Goal: Transaction & Acquisition: Purchase product/service

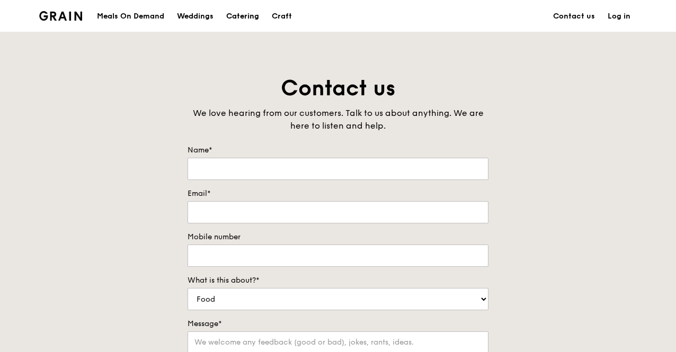
click at [247, 13] on div "Catering" at bounding box center [242, 17] width 33 height 32
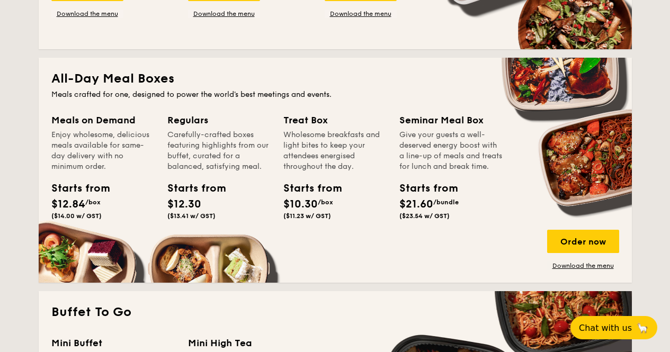
scroll to position [424, 0]
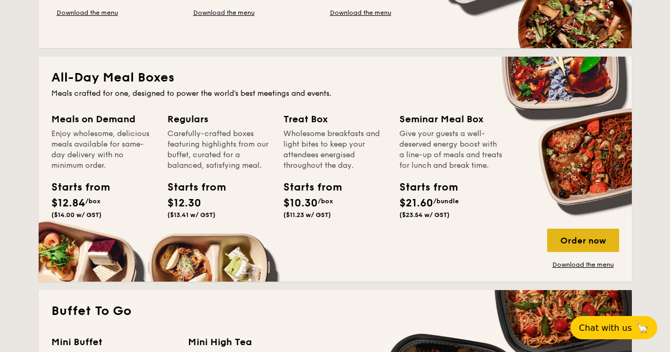
click at [576, 240] on div "Order now" at bounding box center [583, 240] width 72 height 23
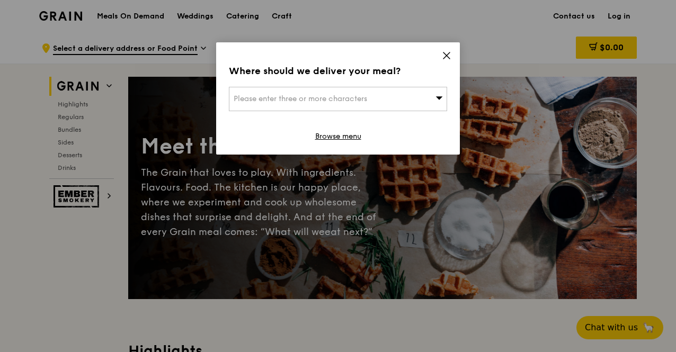
click at [444, 53] on icon at bounding box center [446, 55] width 6 height 6
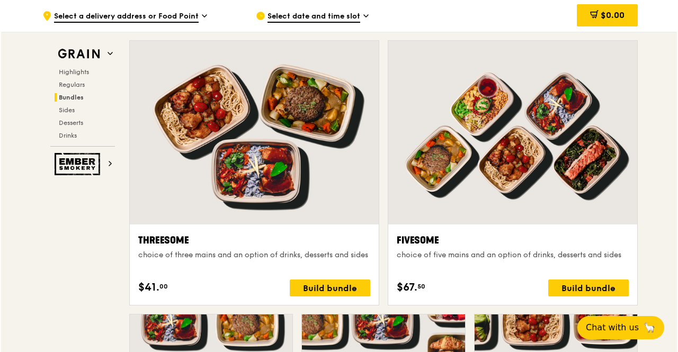
scroll to position [1855, 0]
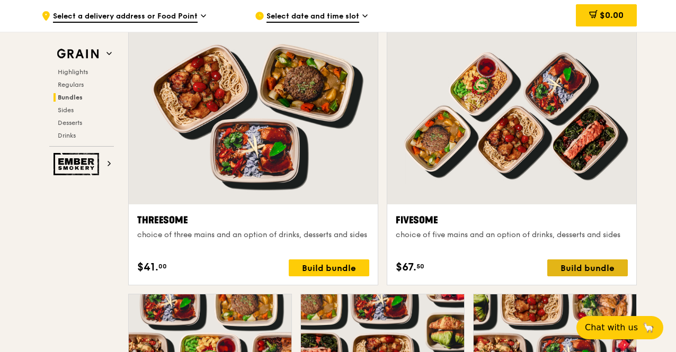
click at [568, 268] on div "Build bundle" at bounding box center [587, 267] width 80 height 17
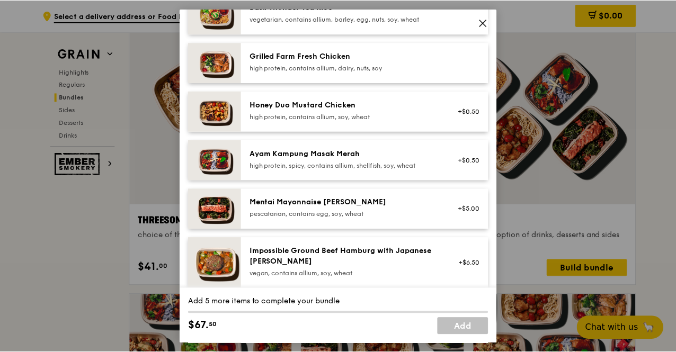
scroll to position [318, 0]
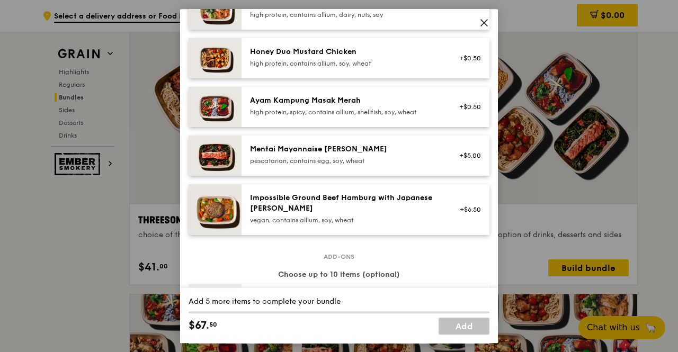
click at [482, 23] on icon at bounding box center [484, 23] width 10 height 10
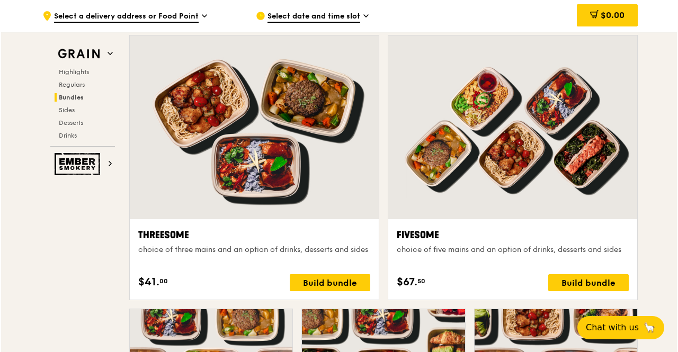
scroll to position [1908, 0]
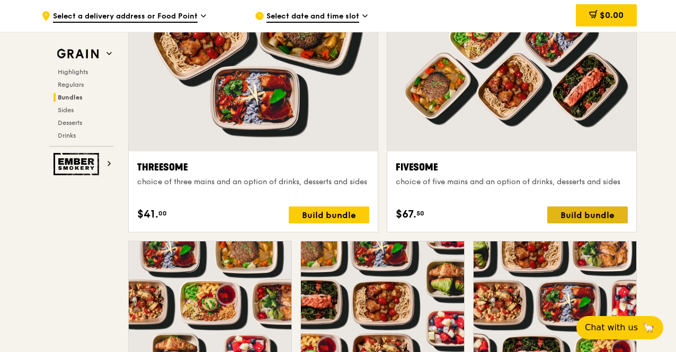
click at [596, 211] on div "Build bundle" at bounding box center [587, 214] width 80 height 17
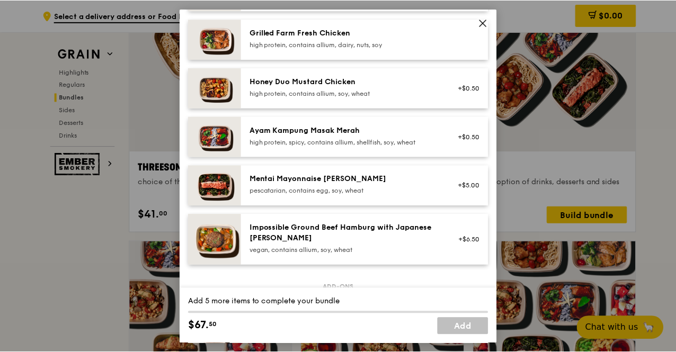
scroll to position [265, 0]
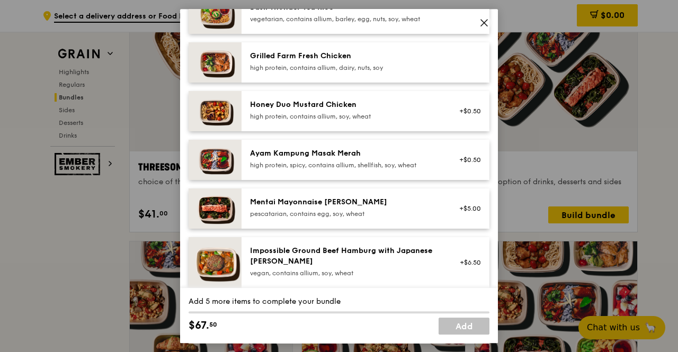
click at [484, 24] on icon at bounding box center [484, 23] width 10 height 10
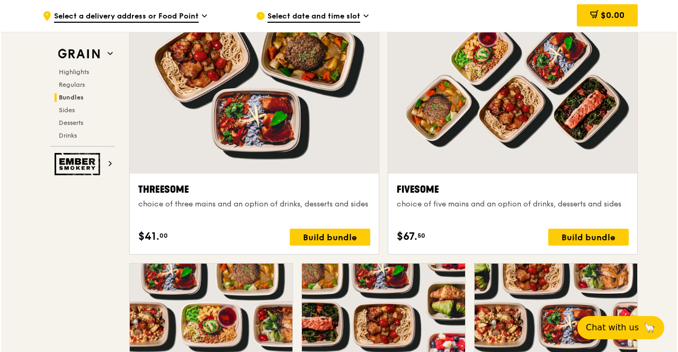
scroll to position [1908, 0]
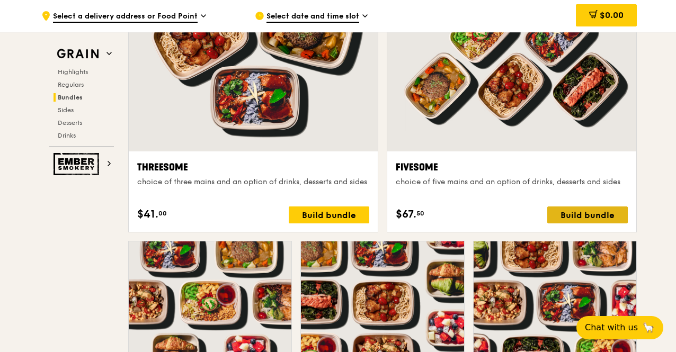
click at [588, 220] on div "Build bundle" at bounding box center [587, 214] width 80 height 17
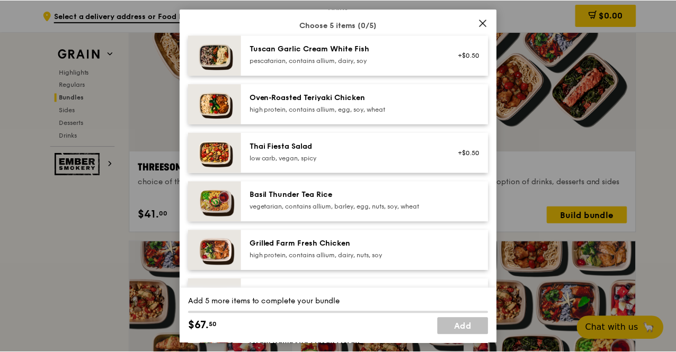
scroll to position [53, 0]
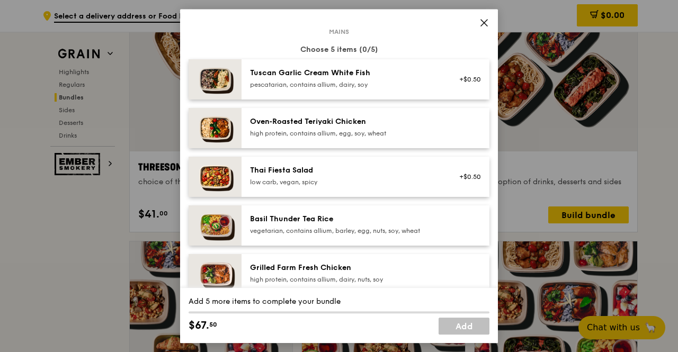
click at [485, 18] on icon at bounding box center [484, 23] width 10 height 10
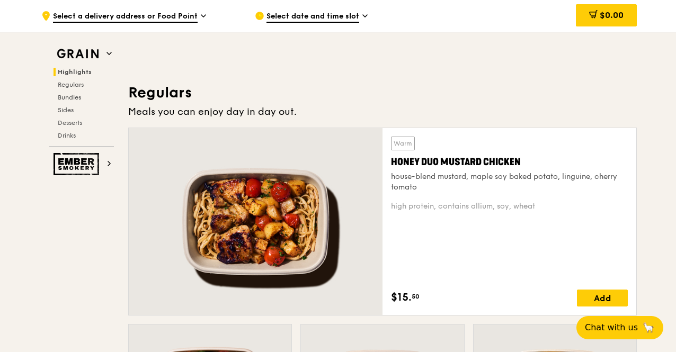
scroll to position [2487, 0]
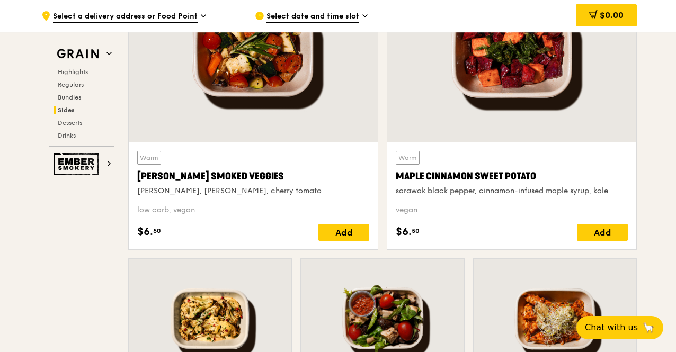
click at [282, 210] on div "low carb, vegan" at bounding box center [253, 210] width 232 height 11
click at [287, 197] on div "Warm Rosemary Smoked Veggies rosemary, zucchini, cherry tomato low carb, vegan …" at bounding box center [253, 196] width 232 height 90
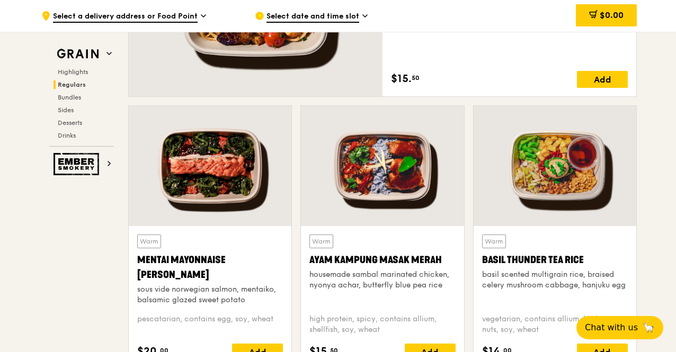
scroll to position [927, 0]
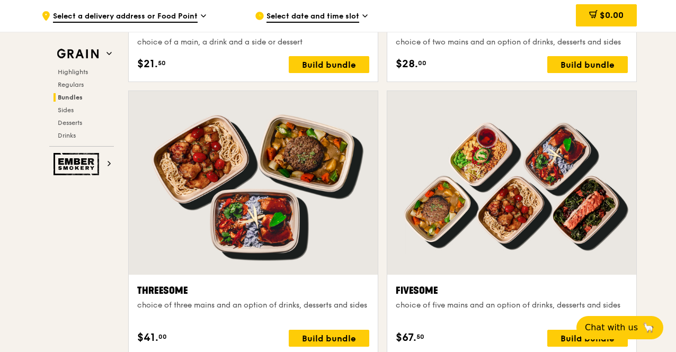
scroll to position [1813, 0]
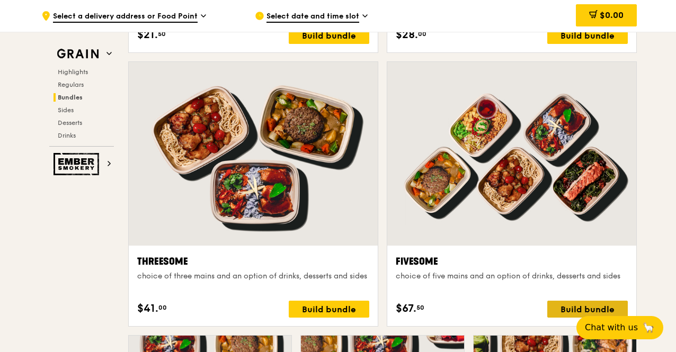
click at [570, 309] on div "Build bundle" at bounding box center [587, 309] width 80 height 17
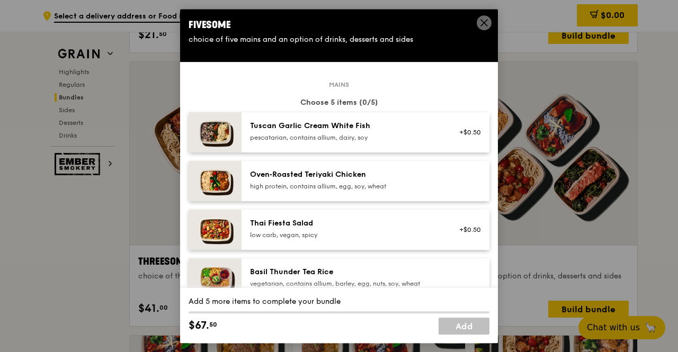
drag, startPoint x: 372, startPoint y: 122, endPoint x: 264, endPoint y: 123, distance: 108.0
click at [264, 123] on div "Tuscan Garlic Cream White Fish" at bounding box center [345, 126] width 190 height 11
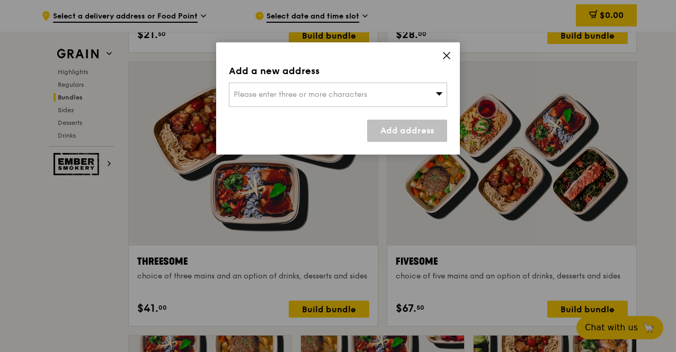
click at [446, 54] on icon at bounding box center [447, 56] width 10 height 10
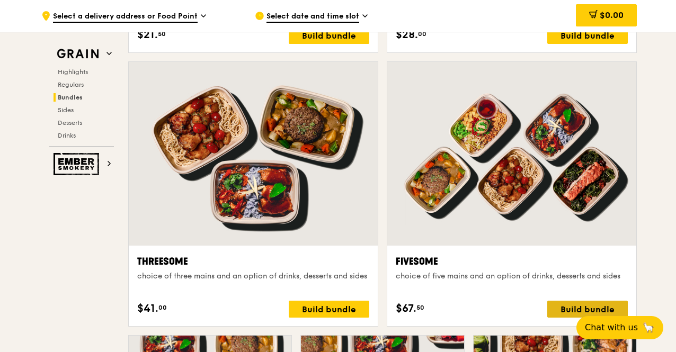
click at [565, 305] on div "Build bundle" at bounding box center [587, 309] width 80 height 17
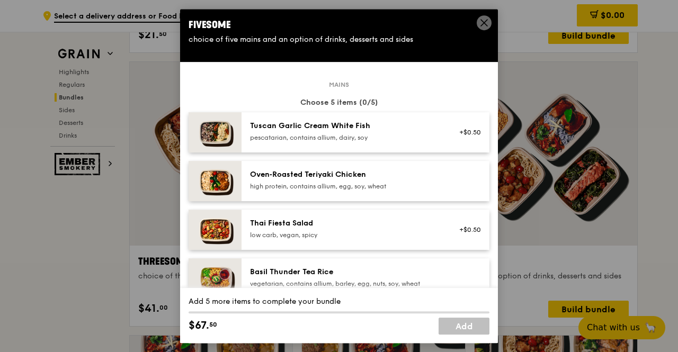
click at [299, 133] on div "pescatarian, contains allium, dairy, soy" at bounding box center [345, 137] width 190 height 8
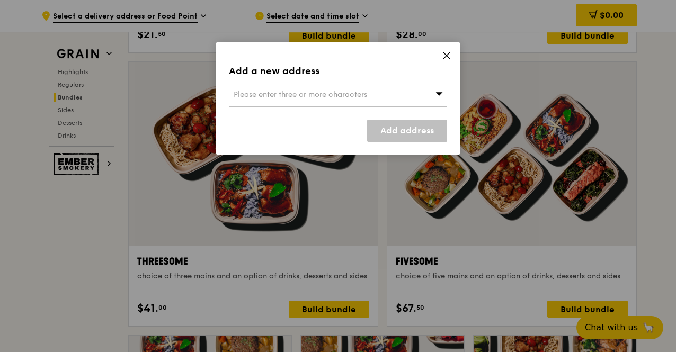
click at [446, 53] on icon at bounding box center [447, 56] width 10 height 10
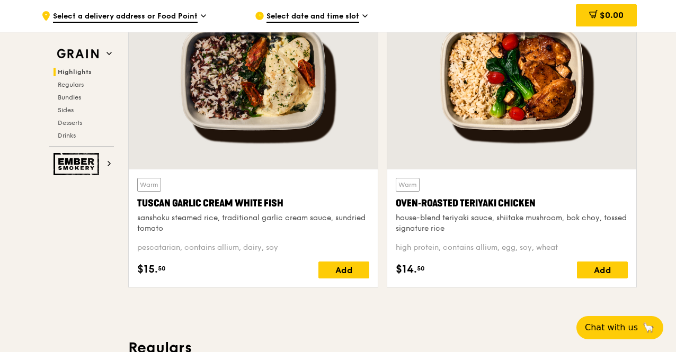
scroll to position [382, 0]
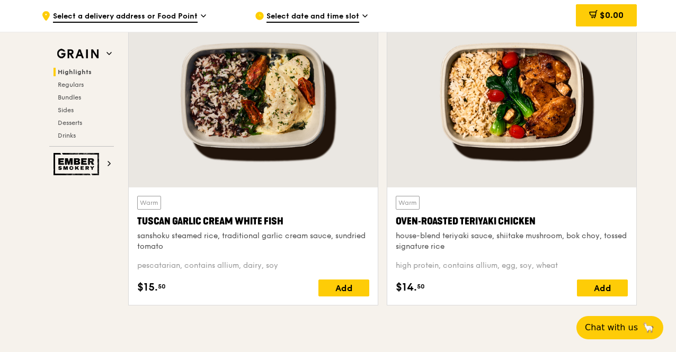
click at [224, 239] on div "sanshoku steamed rice, traditional garlic cream sauce, sundried tomato" at bounding box center [253, 241] width 232 height 21
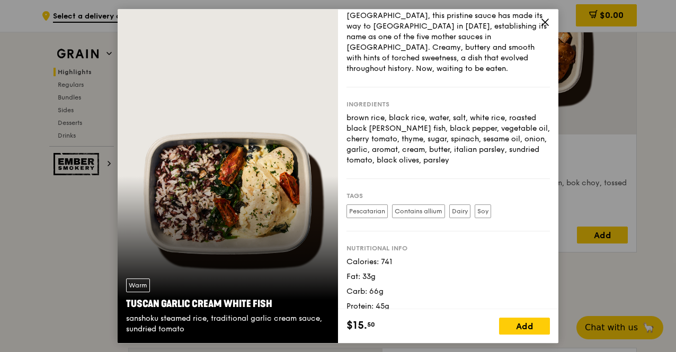
scroll to position [0, 0]
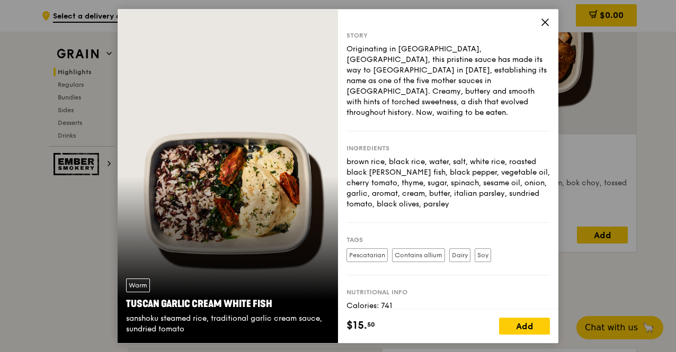
click at [543, 22] on icon at bounding box center [545, 22] width 10 height 10
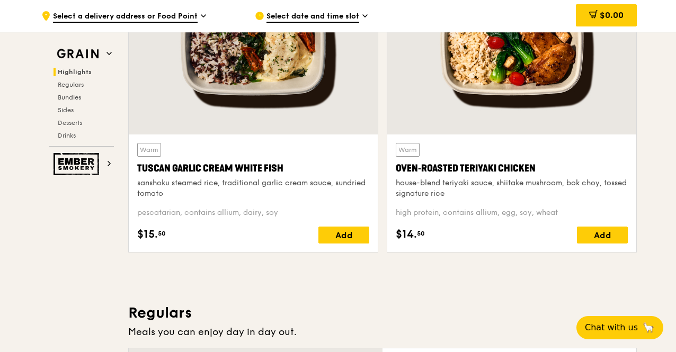
drag, startPoint x: 134, startPoint y: 180, endPoint x: 183, endPoint y: 193, distance: 51.0
click at [183, 193] on div "Warm Tuscan Garlic Cream White Fish sanshoku steamed rice, traditional garlic c…" at bounding box center [253, 193] width 249 height 118
copy div "sanshoku steamed rice, traditional garlic cream sauce, sundried tomato"
drag, startPoint x: 286, startPoint y: 209, endPoint x: 137, endPoint y: 213, distance: 149.9
click at [137, 213] on div "Warm Tuscan Garlic Cream White Fish sanshoku steamed rice, traditional garlic c…" at bounding box center [253, 193] width 249 height 118
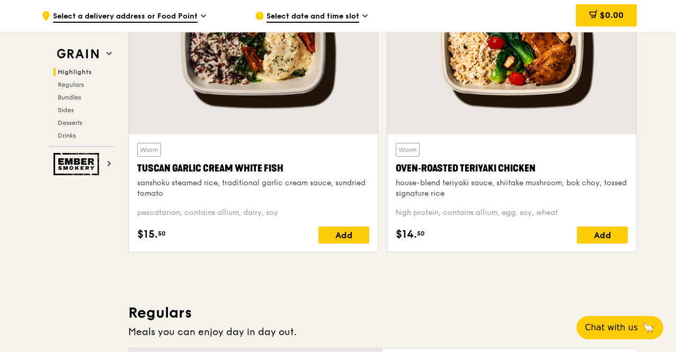
copy div "pescatarian, contains allium, dairy, soy"
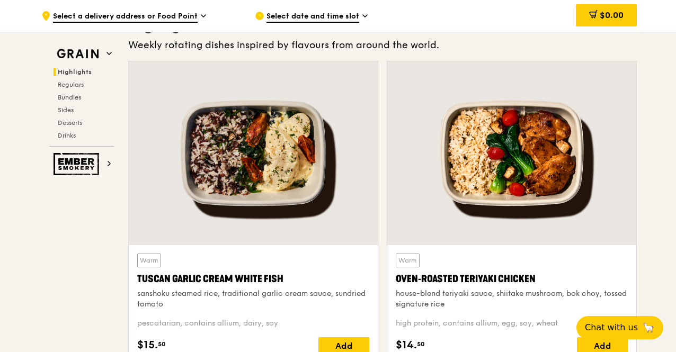
scroll to position [276, 0]
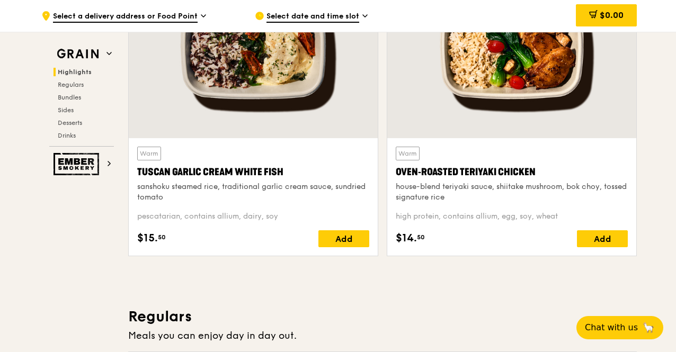
scroll to position [435, 0]
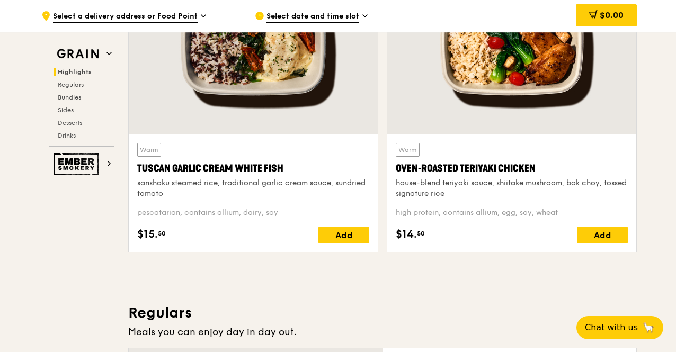
drag, startPoint x: 130, startPoint y: 181, endPoint x: 179, endPoint y: 193, distance: 51.4
click at [179, 193] on div "Warm Tuscan Garlic Cream White Fish sanshoku steamed rice, traditional garlic c…" at bounding box center [253, 193] width 249 height 118
copy div "sanshoku steamed rice, traditional garlic cream sauce, sundried tomato"
drag, startPoint x: 133, startPoint y: 211, endPoint x: 287, endPoint y: 213, distance: 154.6
click at [287, 213] on div "Warm Tuscan Garlic Cream White Fish sanshoku steamed rice, traditional garlic c…" at bounding box center [253, 193] width 249 height 118
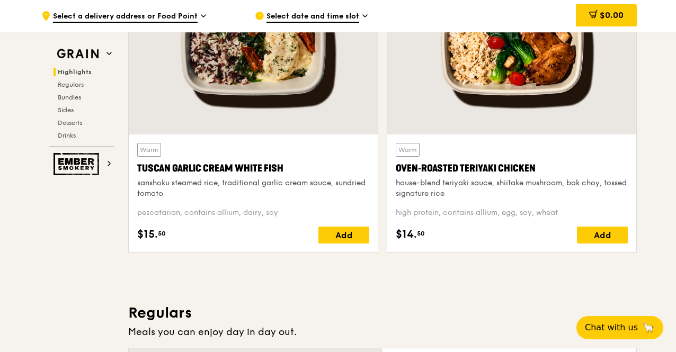
copy div "pescatarian, contains allium, dairy, soy"
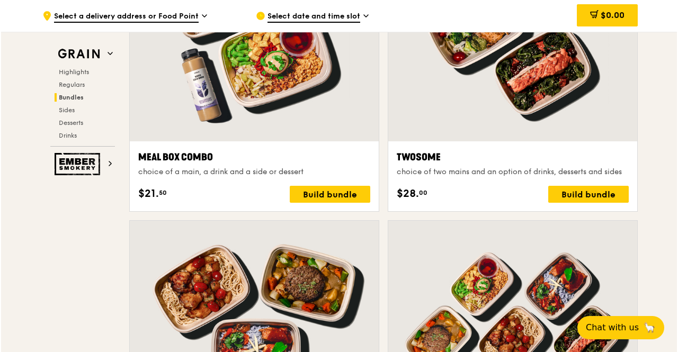
scroll to position [1813, 0]
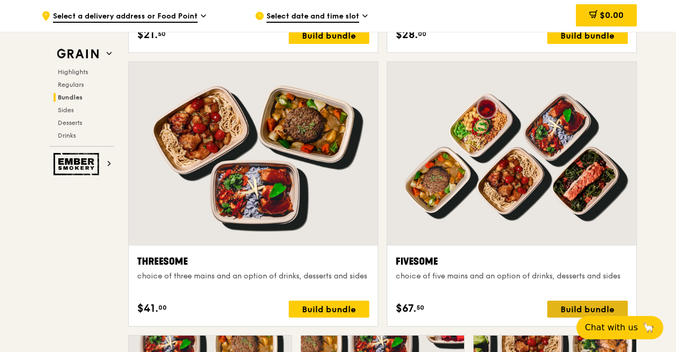
click at [570, 313] on div "Build bundle" at bounding box center [587, 309] width 80 height 17
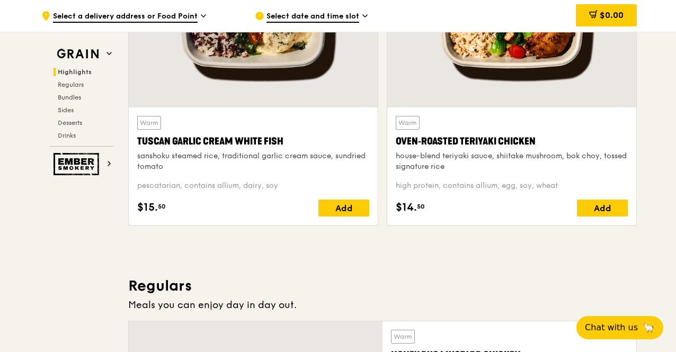
scroll to position [435, 0]
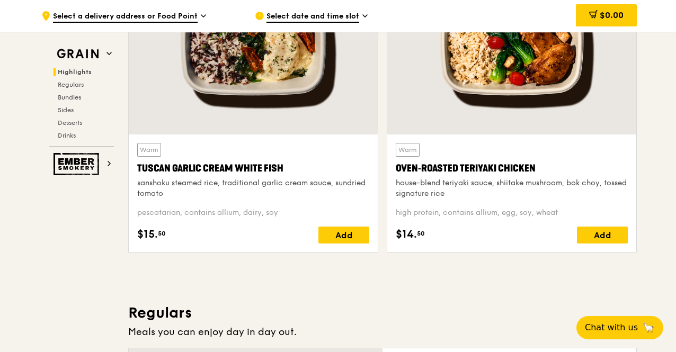
drag, startPoint x: 479, startPoint y: 191, endPoint x: 398, endPoint y: 180, distance: 82.3
click at [397, 180] on div "house-blend teriyaki sauce, shiitake mushroom, bok choy, tossed signature rice" at bounding box center [511, 188] width 232 height 21
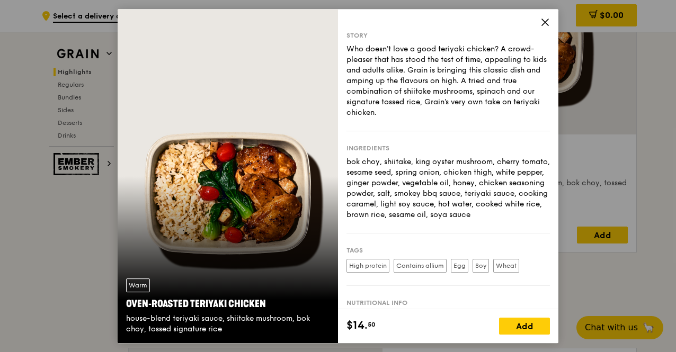
click at [546, 21] on icon at bounding box center [545, 22] width 10 height 10
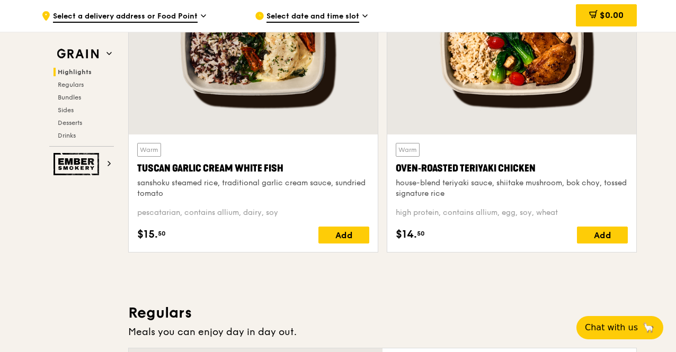
drag, startPoint x: 567, startPoint y: 213, endPoint x: 393, endPoint y: 209, distance: 173.2
click at [393, 209] on div "Warm Oven‑Roasted Teriyaki Chicken house-blend teriyaki sauce, shiitake mushroo…" at bounding box center [511, 193] width 249 height 118
copy div "high protein, contains allium, egg, soy, wheat"
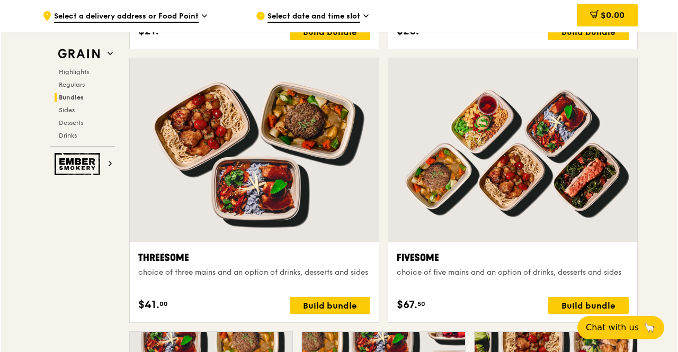
scroll to position [1866, 0]
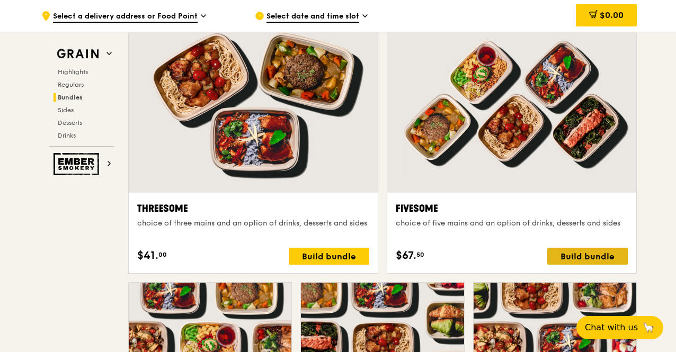
click at [586, 259] on div "Build bundle" at bounding box center [587, 256] width 80 height 17
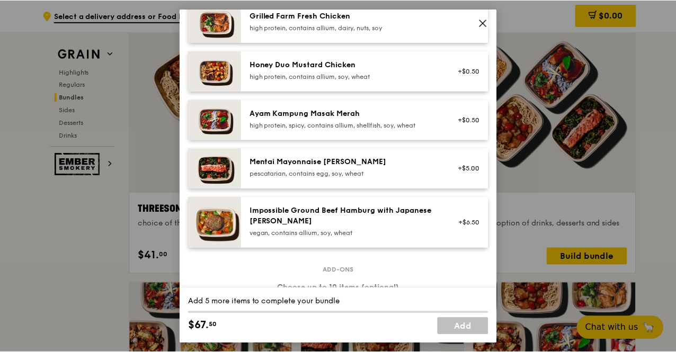
scroll to position [265, 0]
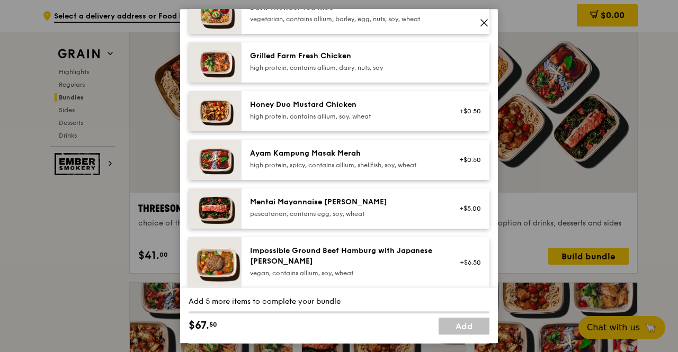
click at [483, 22] on icon at bounding box center [484, 23] width 6 height 6
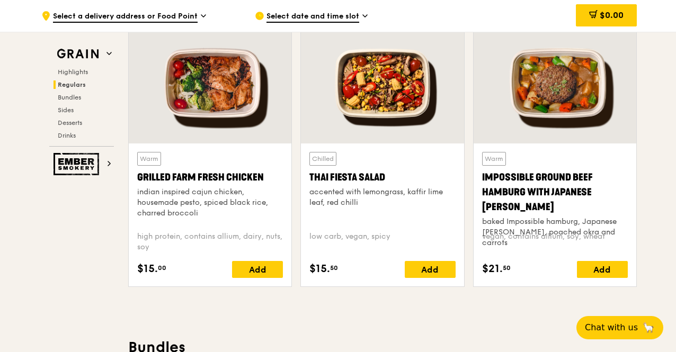
scroll to position [1230, 0]
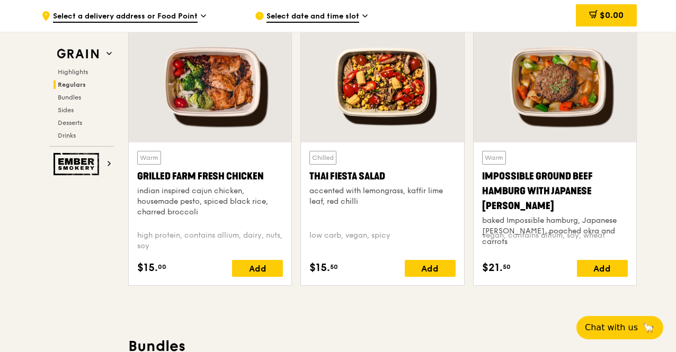
drag, startPoint x: 213, startPoint y: 212, endPoint x: 137, endPoint y: 192, distance: 78.8
click at [137, 192] on div "indian inspired cajun chicken, housemade pesto, spiced black rice, charred broc…" at bounding box center [210, 202] width 146 height 32
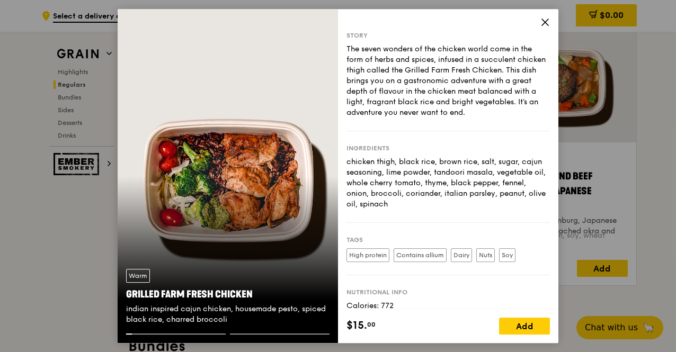
copy div "indian inspired cajun chicken, housemade pesto, spiced black rice, charred broc…"
click at [544, 21] on icon at bounding box center [545, 22] width 6 height 6
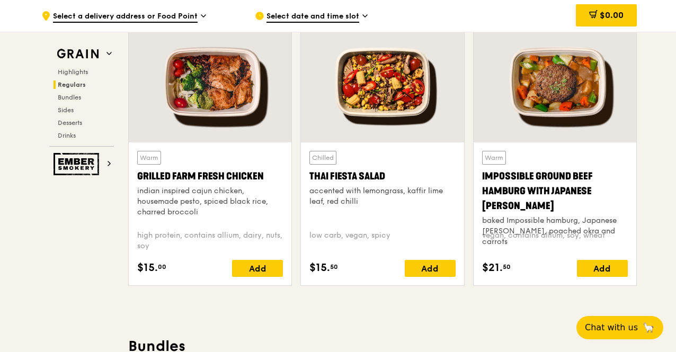
drag, startPoint x: 131, startPoint y: 190, endPoint x: 218, endPoint y: 210, distance: 88.5
click at [217, 209] on div "Warm Grilled Farm Fresh Chicken indian inspired cajun chicken, housemade pesto,…" at bounding box center [210, 213] width 163 height 143
copy div "indian inspired cajun chicken, housemade pesto, spiced black rice, charred broc…"
drag, startPoint x: 159, startPoint y: 244, endPoint x: 135, endPoint y: 237, distance: 25.5
click at [135, 237] on div "Warm Grilled Farm Fresh Chicken indian inspired cajun chicken, housemade pesto,…" at bounding box center [210, 213] width 163 height 143
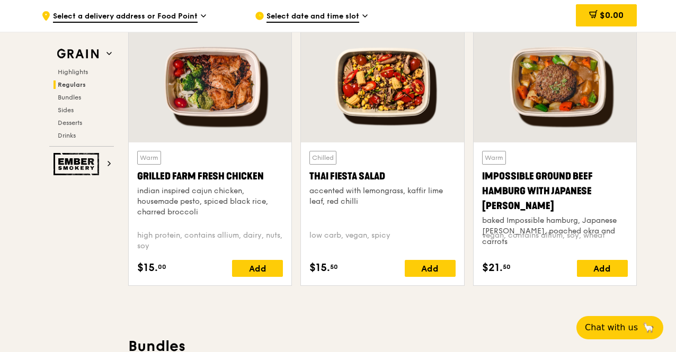
copy div "high protein, contains allium, dairy, nuts, soy"
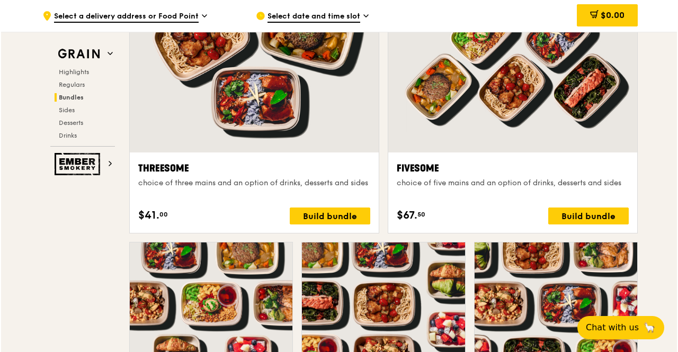
scroll to position [1972, 0]
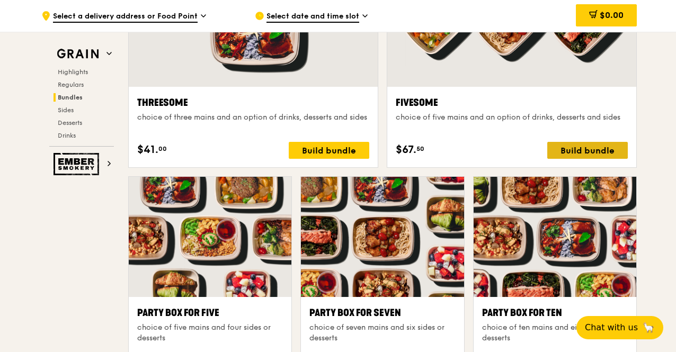
click at [590, 153] on div "Build bundle" at bounding box center [587, 150] width 80 height 17
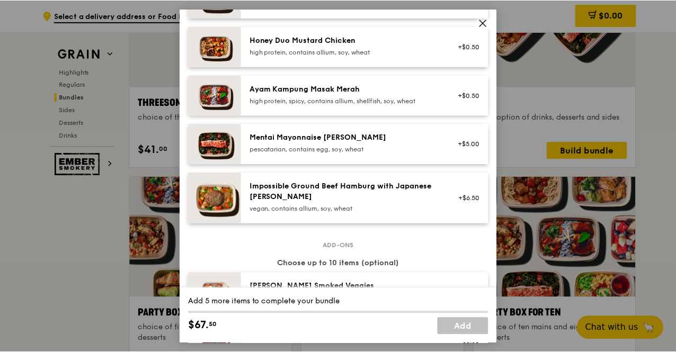
scroll to position [354, 0]
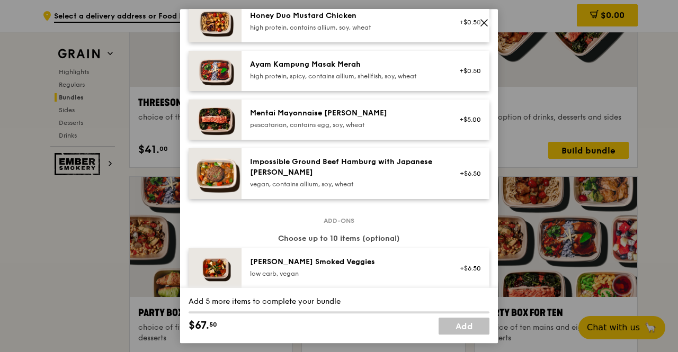
click at [484, 21] on icon at bounding box center [484, 23] width 10 height 10
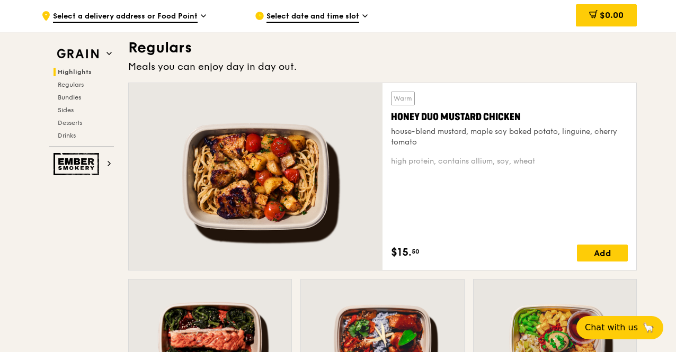
scroll to position [648, 0]
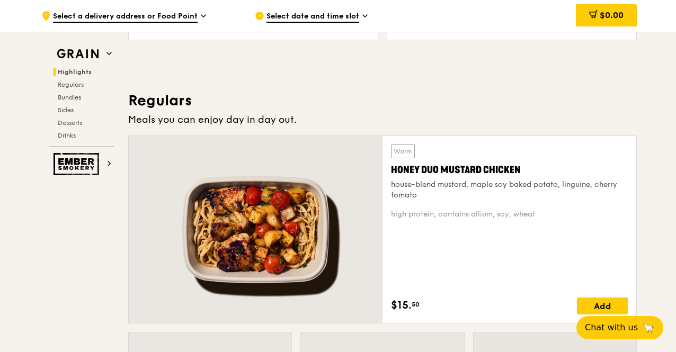
drag, startPoint x: 432, startPoint y: 196, endPoint x: 384, endPoint y: 189, distance: 48.7
click at [384, 189] on div "Warm Honey Duo Mustard Chicken house-blend mustard, maple soy baked potato, lin…" at bounding box center [509, 229] width 254 height 187
copy div "house-blend mustard, maple soy baked potato, linguine, cherry tomato"
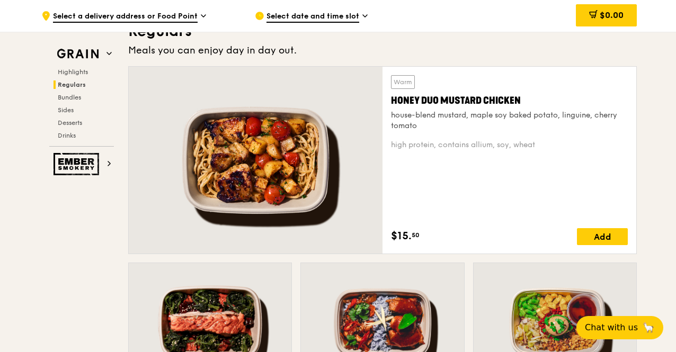
scroll to position [700, 0]
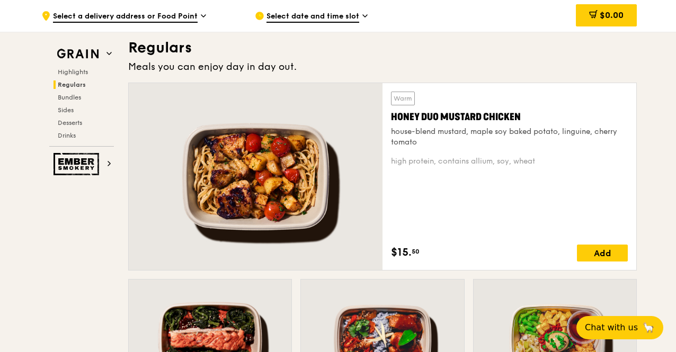
drag, startPoint x: 539, startPoint y: 163, endPoint x: 392, endPoint y: 165, distance: 147.2
click at [392, 165] on div "high protein, contains allium, soy, wheat" at bounding box center [509, 161] width 237 height 11
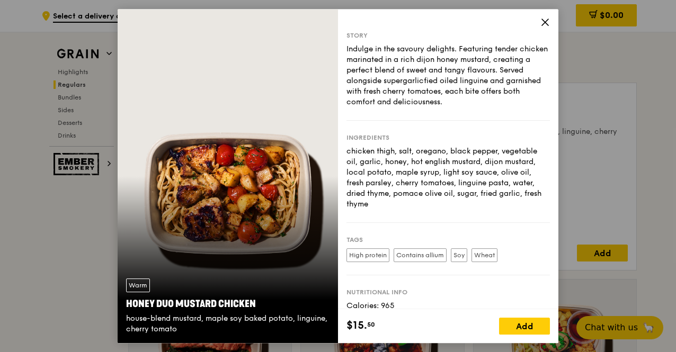
copy div "high protein, contains allium, soy, wheat"
click at [546, 22] on icon at bounding box center [545, 22] width 10 height 10
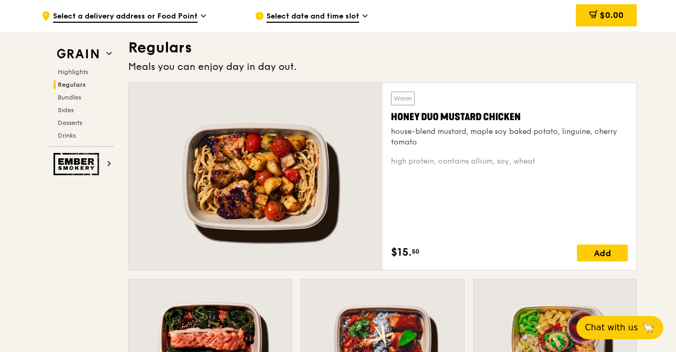
drag, startPoint x: 386, startPoint y: 159, endPoint x: 541, endPoint y: 158, distance: 155.1
click at [541, 157] on div "Warm Honey Duo Mustard Chicken house-blend mustard, maple soy baked potato, lin…" at bounding box center [509, 176] width 254 height 187
click at [612, 15] on span "$0.00" at bounding box center [611, 15] width 24 height 10
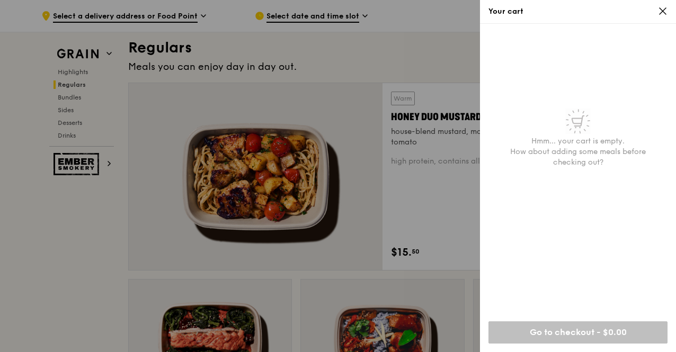
click at [663, 11] on icon at bounding box center [662, 11] width 6 height 6
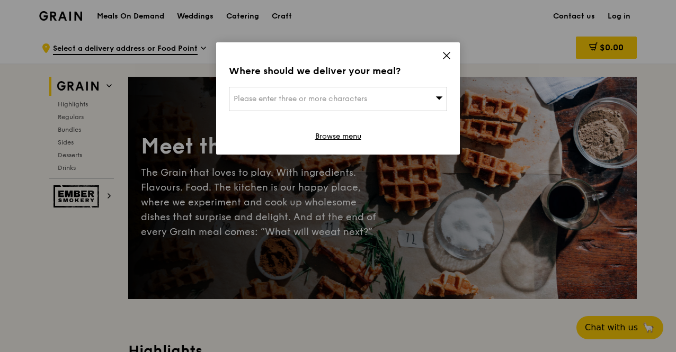
click at [450, 55] on icon at bounding box center [447, 56] width 10 height 10
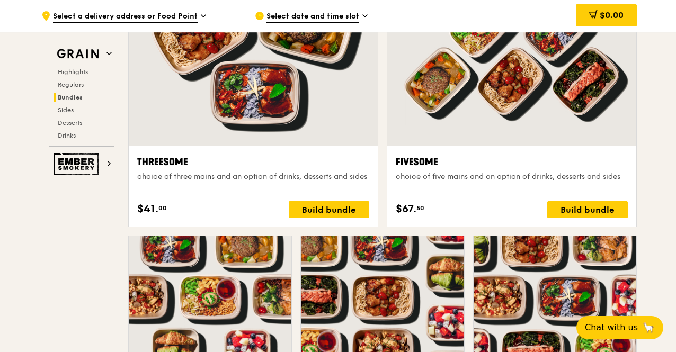
scroll to position [1934, 0]
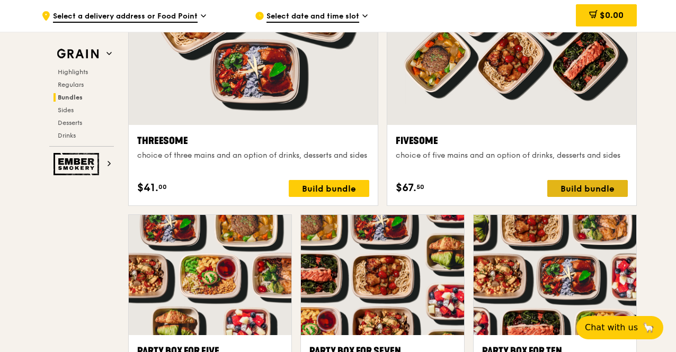
click at [600, 189] on div "Build bundle" at bounding box center [587, 188] width 80 height 17
click at [166, 12] on span "Select a delivery address or Food Point" at bounding box center [125, 17] width 145 height 12
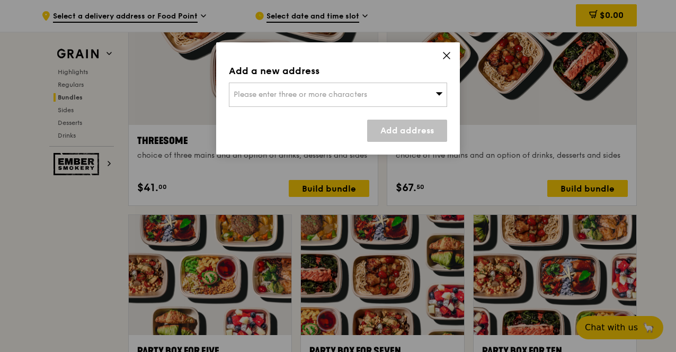
click at [283, 95] on span "Please enter three or more characters" at bounding box center [299, 94] width 133 height 9
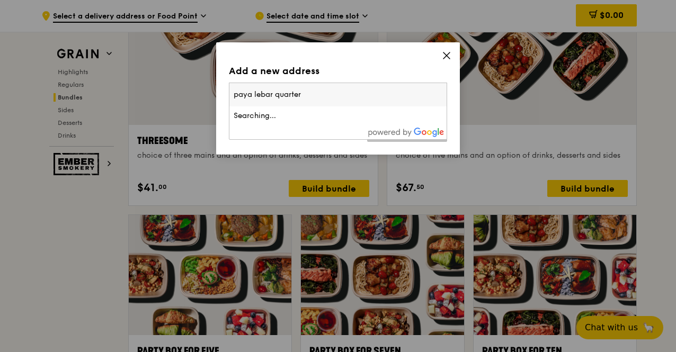
type input "paya lebar quarter 2"
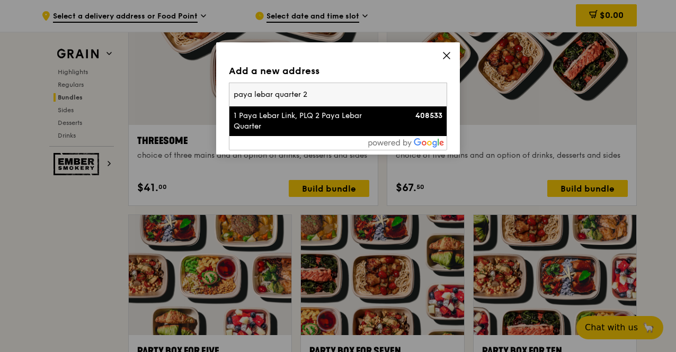
click at [285, 123] on div "1 Paya Lebar Link, PLQ 2 Paya Lebar Quarter" at bounding box center [311, 121] width 157 height 21
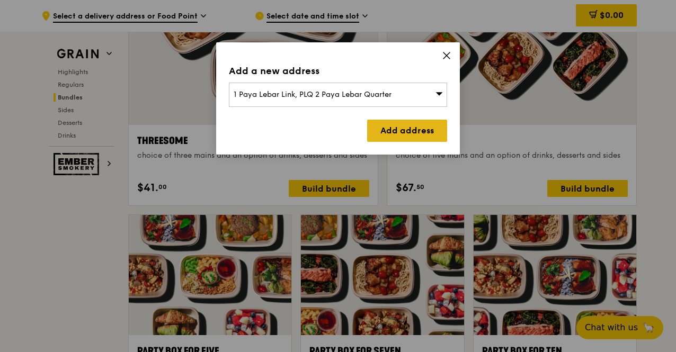
click at [404, 128] on link "Add address" at bounding box center [407, 131] width 80 height 22
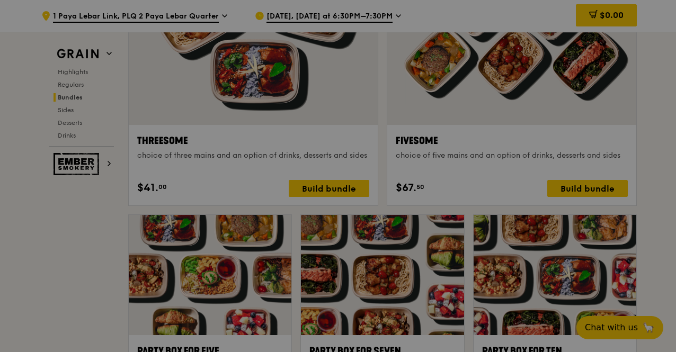
click at [363, 14] on div at bounding box center [338, 176] width 676 height 352
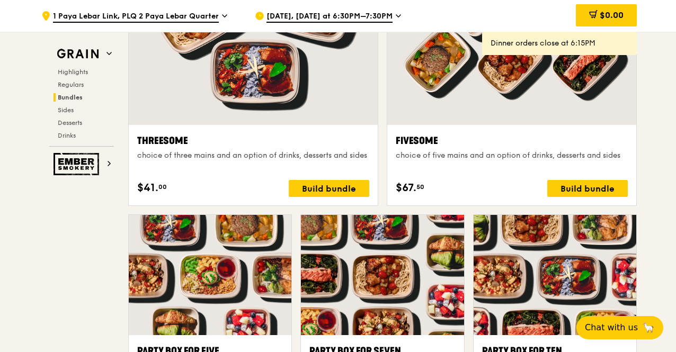
click at [363, 14] on span "[DATE], [DATE] at 6:30PM–7:30PM" at bounding box center [329, 17] width 126 height 12
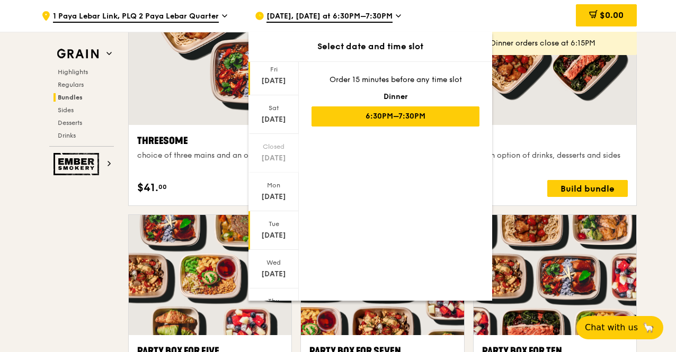
scroll to position [86, 0]
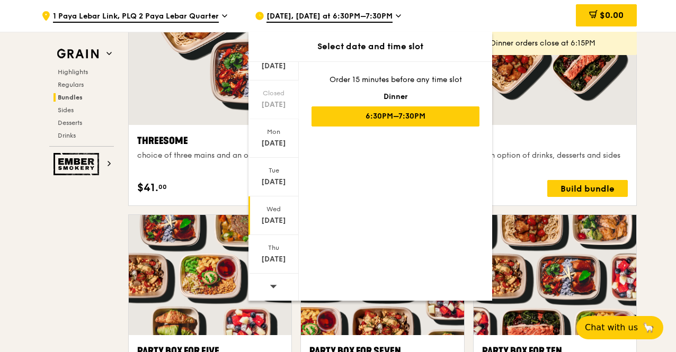
click at [265, 217] on div "[DATE]" at bounding box center [273, 220] width 47 height 11
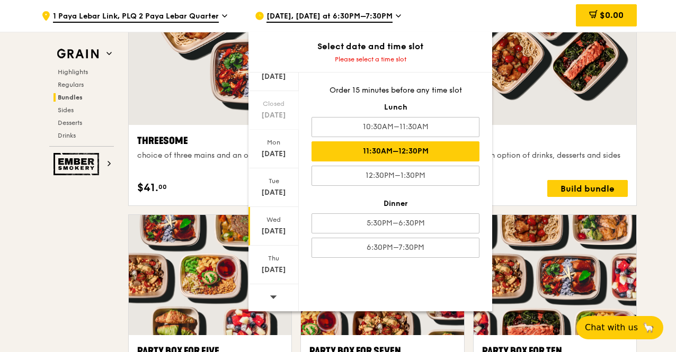
click at [384, 156] on div "11:30AM–12:30PM" at bounding box center [395, 151] width 168 height 20
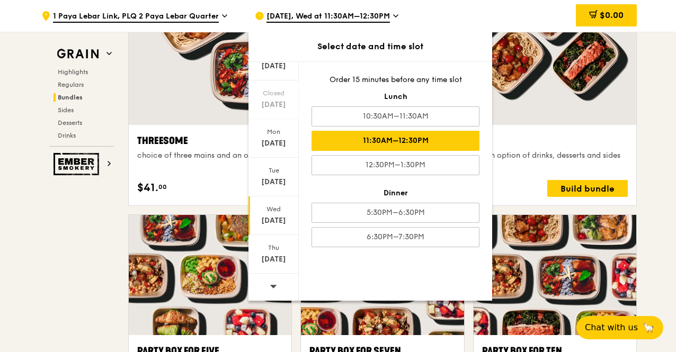
click at [649, 100] on div ".cls-1 { fill: none; stroke: #fff; stroke-linecap: round; stroke-linejoin: roun…" at bounding box center [338, 333] width 676 height 4471
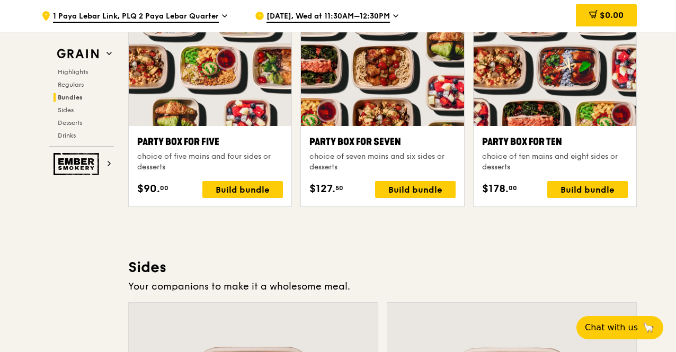
scroll to position [1987, 0]
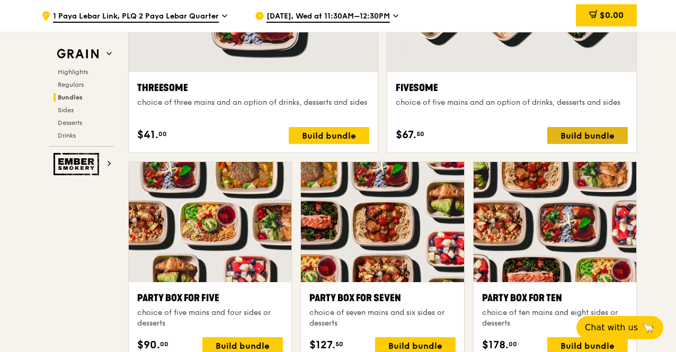
click at [592, 133] on div "Build bundle" at bounding box center [587, 135] width 80 height 17
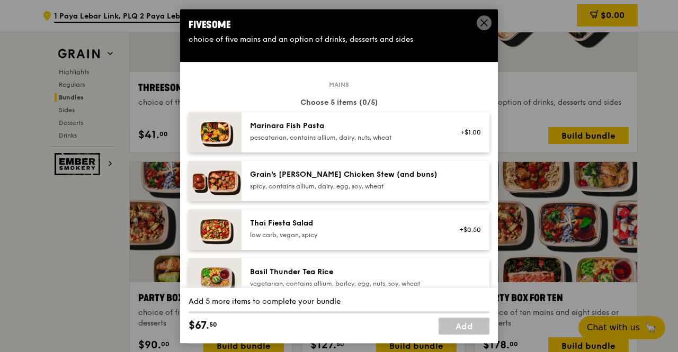
click at [311, 179] on div "Grain's [PERSON_NAME] Chicken Stew (and buns) spicy, contains allium, dairy, eg…" at bounding box center [345, 179] width 190 height 21
click at [314, 177] on div "Grain's [PERSON_NAME] Chicken Stew (and buns)" at bounding box center [345, 174] width 190 height 11
click at [487, 23] on icon at bounding box center [484, 23] width 10 height 10
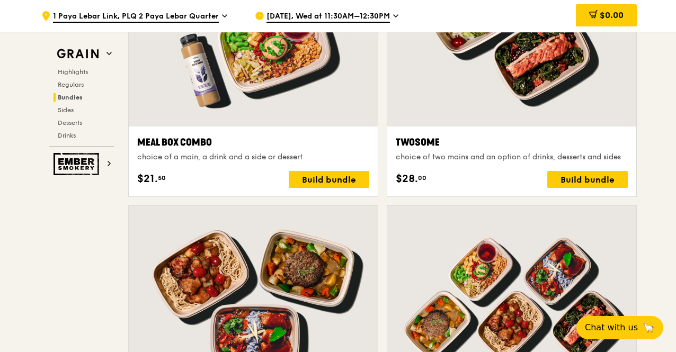
scroll to position [427, 0]
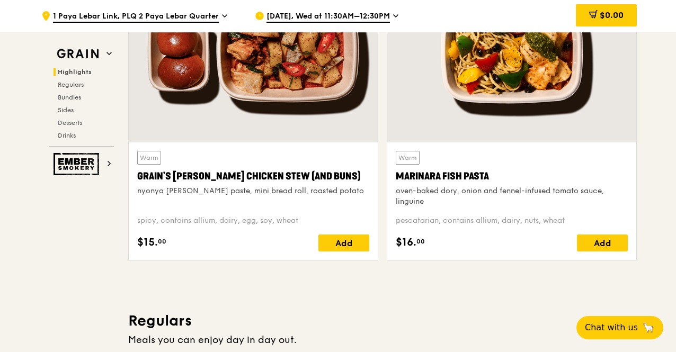
drag, startPoint x: 136, startPoint y: 190, endPoint x: 328, endPoint y: 195, distance: 192.8
click at [328, 194] on div "Warm Grain's [PERSON_NAME] Chicken Stew (and buns) nyonya [PERSON_NAME] paste, …" at bounding box center [253, 201] width 249 height 118
copy div "nyonya [PERSON_NAME] paste, mini bread roll, roasted potato"
drag, startPoint x: 131, startPoint y: 222, endPoint x: 308, endPoint y: 223, distance: 176.8
click at [307, 223] on div "Warm Grain's [PERSON_NAME] Chicken Stew (and buns) nyonya [PERSON_NAME] paste, …" at bounding box center [253, 201] width 249 height 118
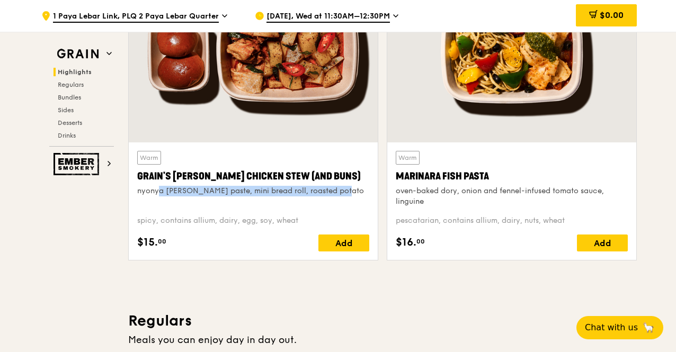
copy div "spicy, contains allium, dairy, egg, soy, wheat"
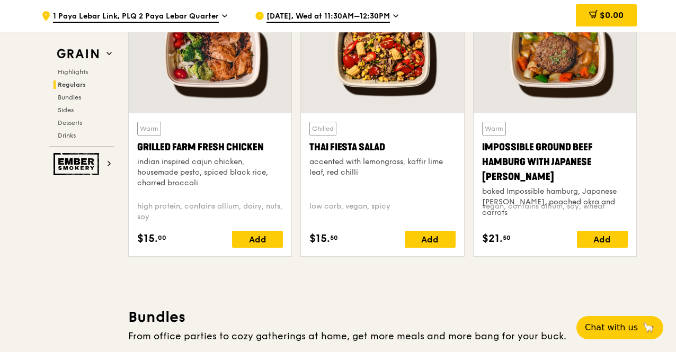
scroll to position [1275, 0]
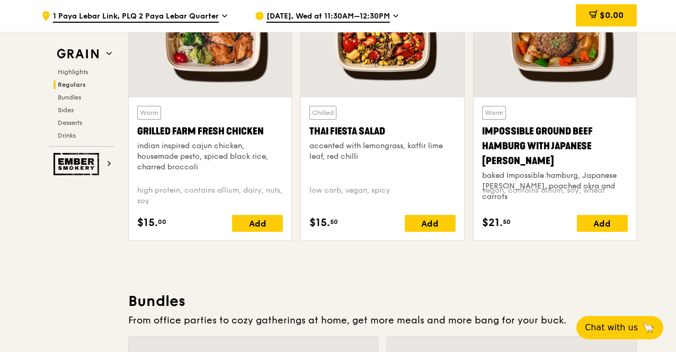
drag, startPoint x: 368, startPoint y: 156, endPoint x: 303, endPoint y: 143, distance: 65.9
click at [303, 143] on div "Chilled Thai Fiesta Salad accented with lemongrass, kaffir lime leaf, red chill…" at bounding box center [382, 168] width 163 height 143
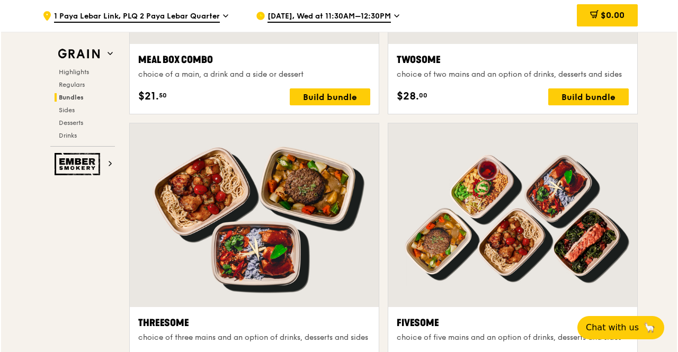
scroll to position [1858, 0]
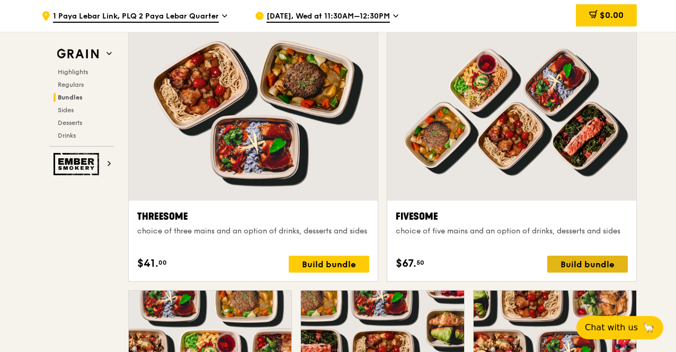
click at [577, 263] on div "Build bundle" at bounding box center [587, 264] width 80 height 17
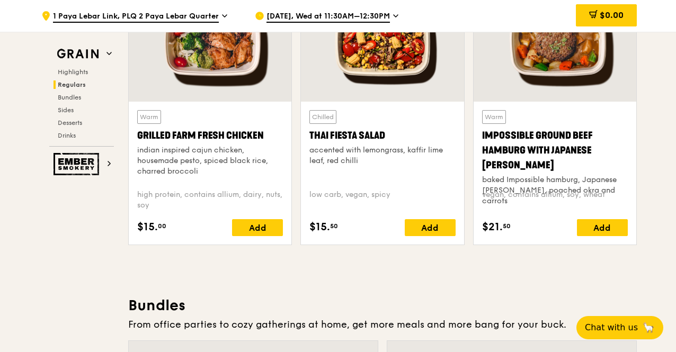
scroll to position [1170, 0]
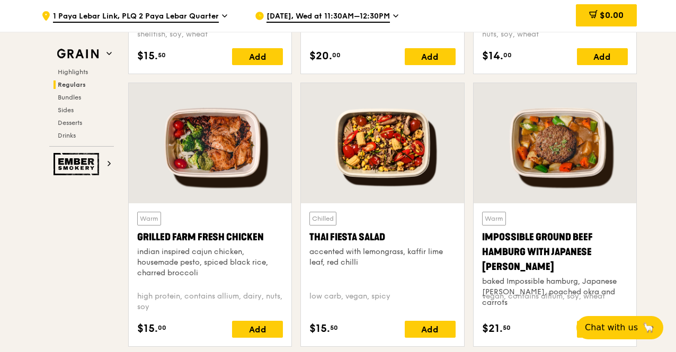
click at [364, 260] on div "accented with lemongrass, kaffir lime leaf, red chilli" at bounding box center [382, 257] width 146 height 21
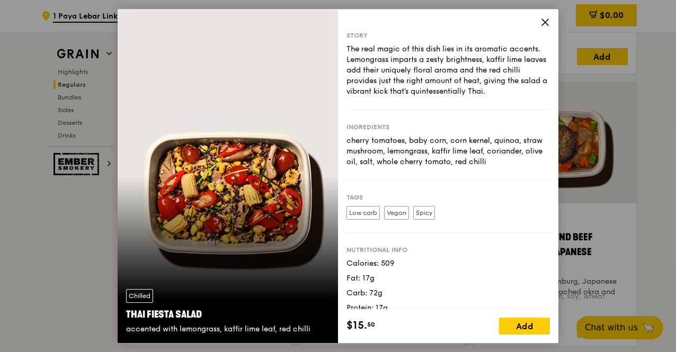
click at [546, 21] on icon at bounding box center [545, 22] width 10 height 10
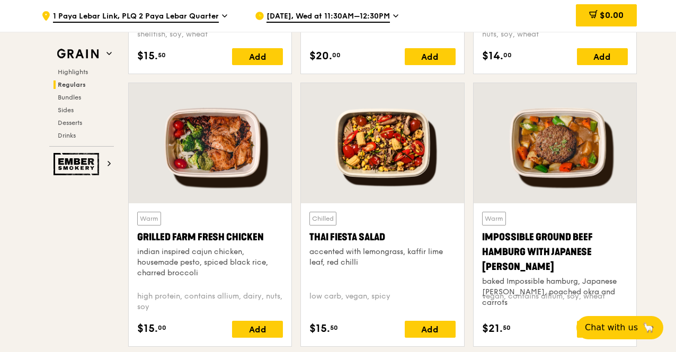
drag, startPoint x: 374, startPoint y: 261, endPoint x: 299, endPoint y: 250, distance: 76.4
click at [299, 250] on div "Chilled Thai Fiesta Salad accented with lemongrass, kaffir lime leaf, red chill…" at bounding box center [382, 219] width 172 height 273
copy div "accented with lemongrass, kaffir lime leaf, red chilli"
drag, startPoint x: 397, startPoint y: 294, endPoint x: 304, endPoint y: 297, distance: 92.7
click at [304, 296] on div "Chilled Thai Fiesta Salad accented with lemongrass, kaffir lime leaf, red chill…" at bounding box center [382, 274] width 163 height 143
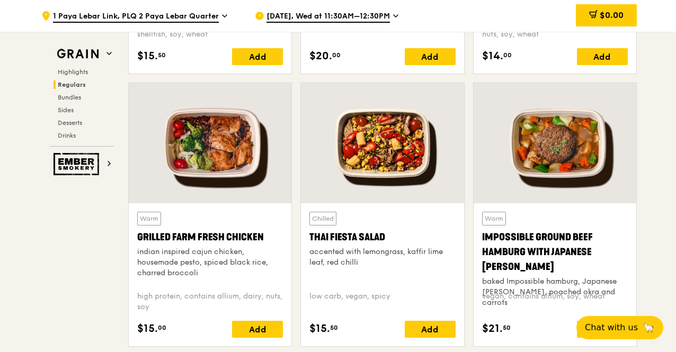
copy div "low carb, vegan, spicy"
